Goal: Book appointment/travel/reservation

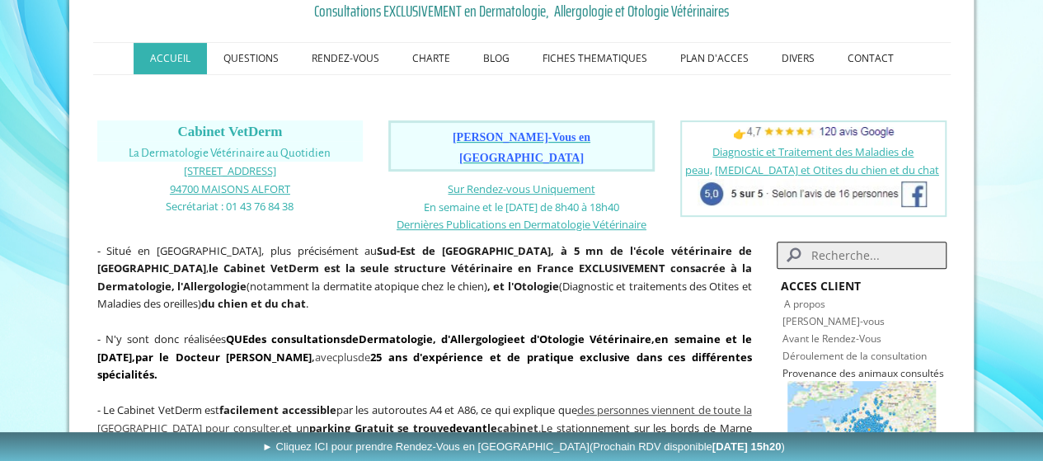
scroll to position [247, 0]
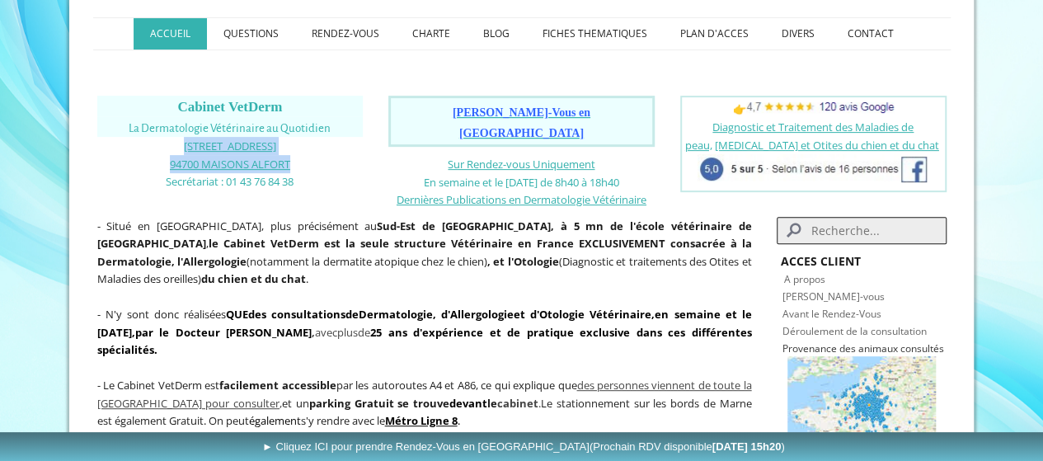
drag, startPoint x: 306, startPoint y: 164, endPoint x: 191, endPoint y: 144, distance: 116.3
click at [191, 144] on div "Cabinet VetDerm La Dermatologie Vétérinaire au Quotidien [STREET_ADDRESS] 94700…" at bounding box center [230, 142] width 274 height 103
copy div "[STREET_ADDRESS][GEOGRAPHIC_DATA]"
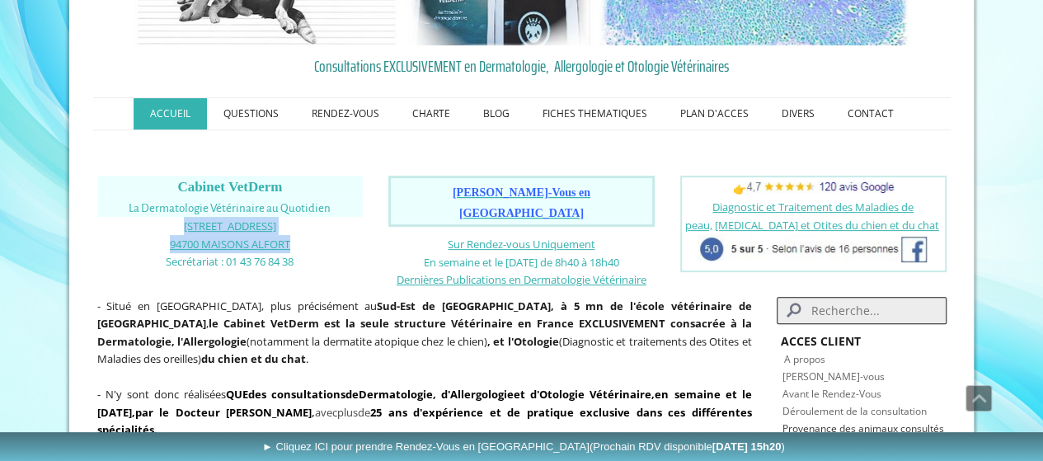
scroll to position [165, 0]
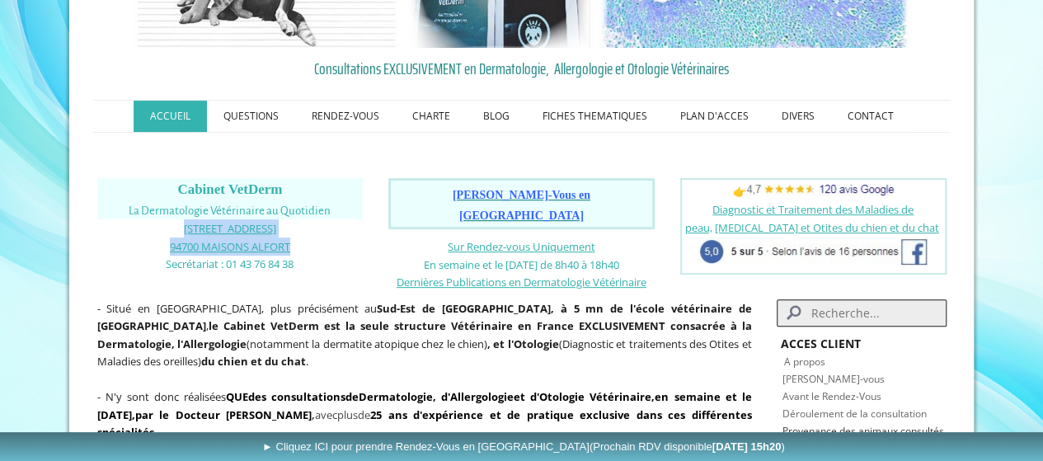
click at [498, 196] on span "[PERSON_NAME]-Vous en [GEOGRAPHIC_DATA]" at bounding box center [521, 205] width 138 height 33
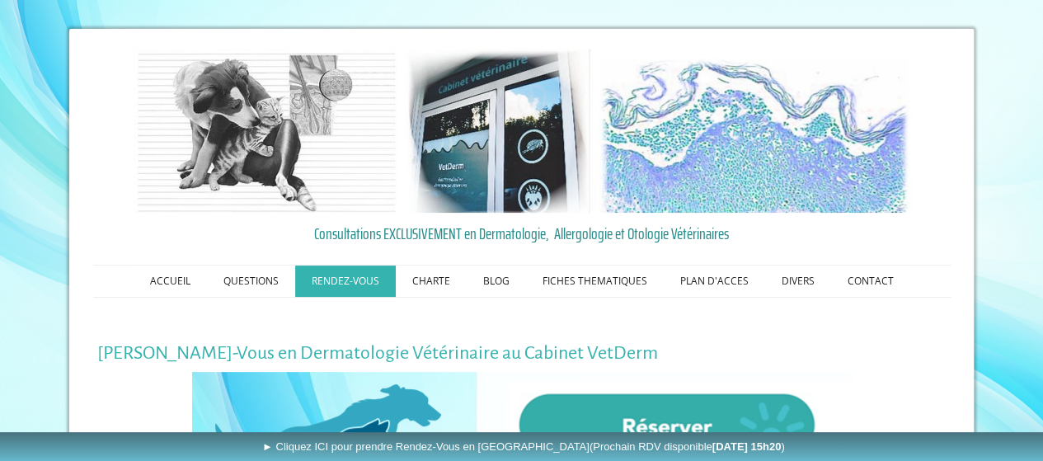
scroll to position [165, 0]
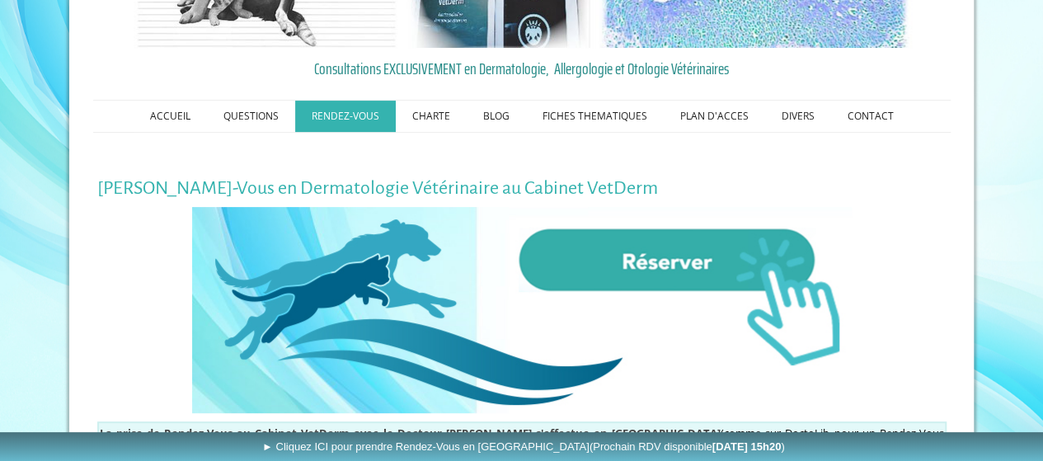
click at [597, 256] on img at bounding box center [521, 310] width 659 height 206
click at [670, 261] on img at bounding box center [521, 310] width 659 height 206
